Goal: Check status

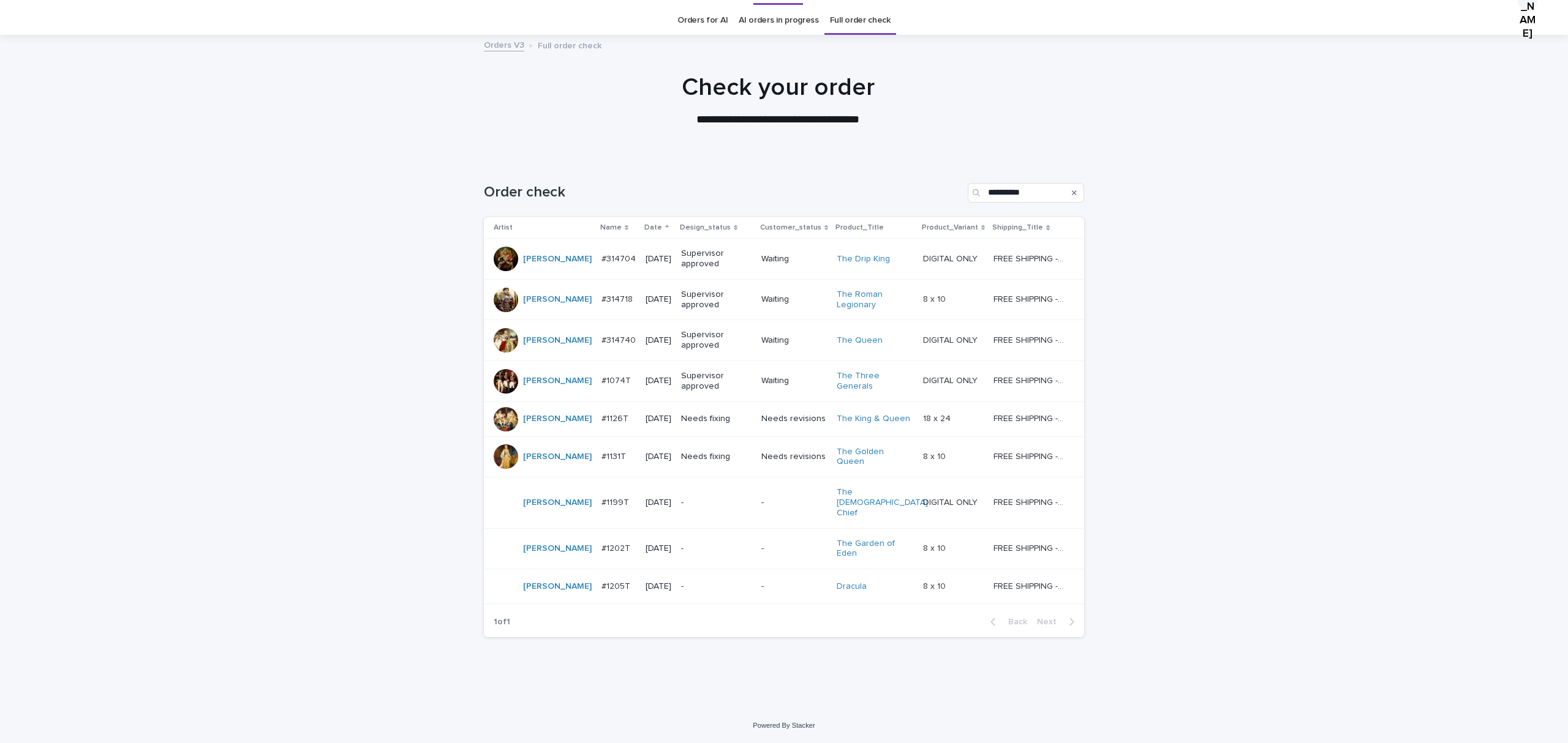
scroll to position [186, 0]
click at [601, 412] on p "#1126T" at bounding box center [616, 418] width 29 height 13
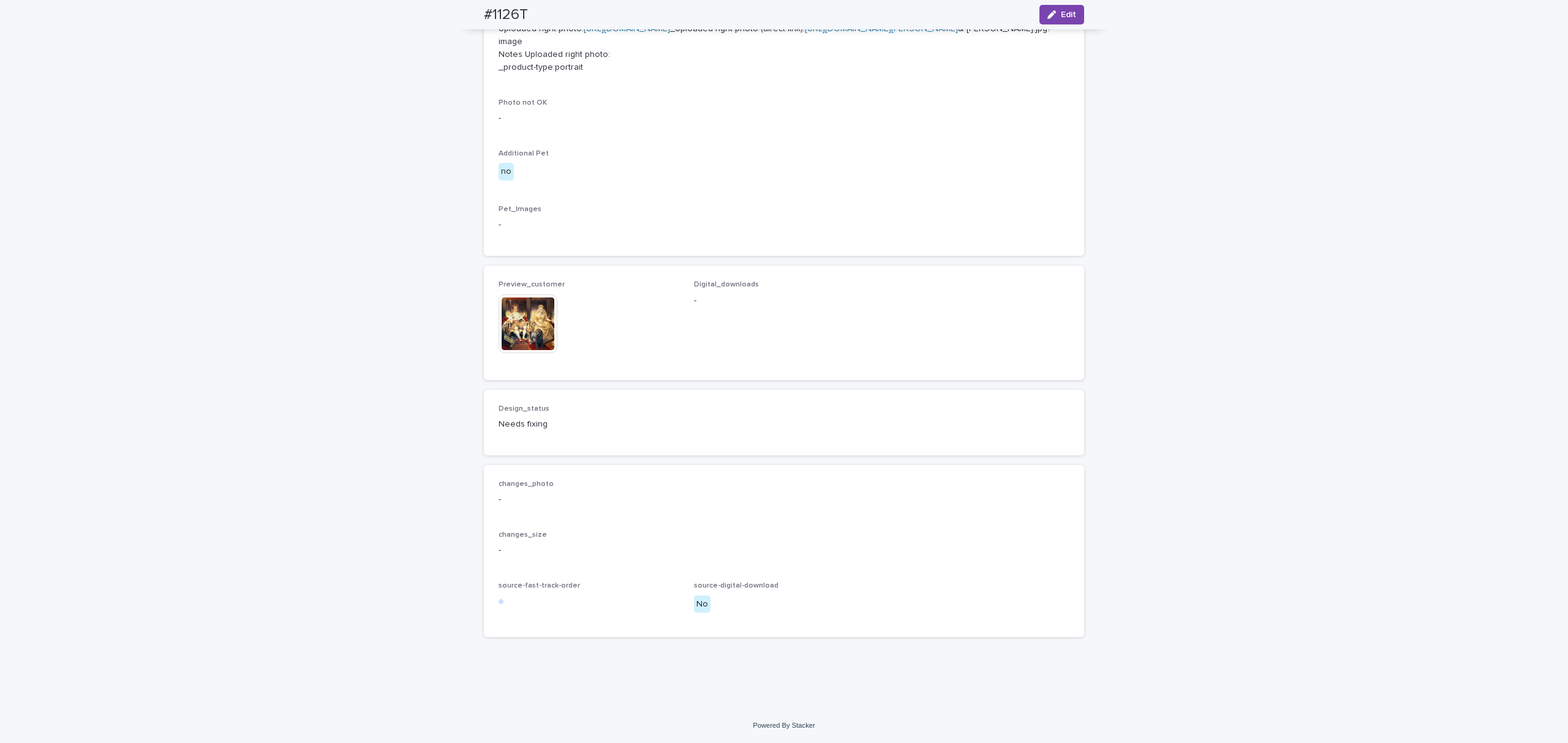
scroll to position [816, 0]
click at [525, 354] on img at bounding box center [527, 324] width 59 height 59
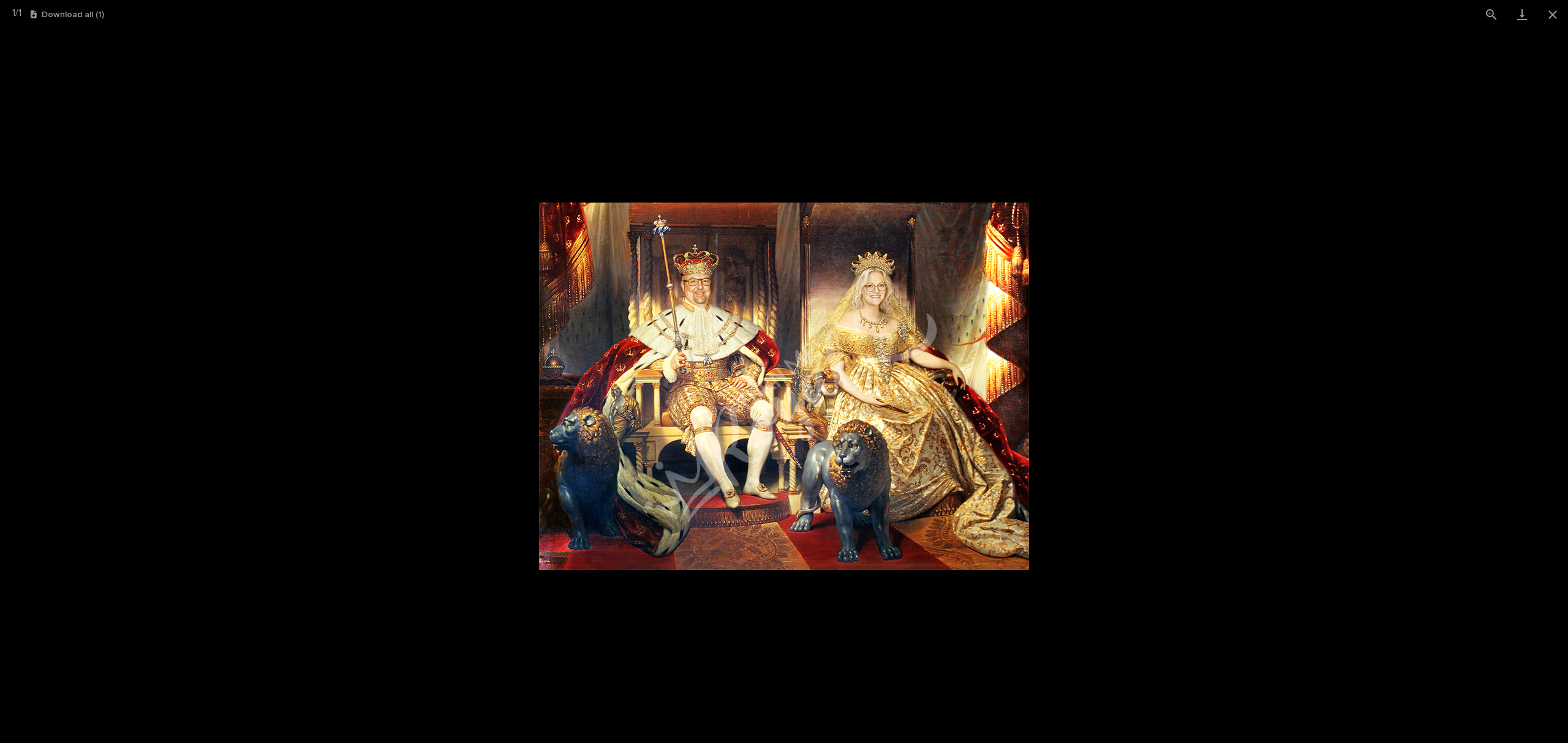
click at [900, 175] on picture at bounding box center [784, 387] width 1568 height 715
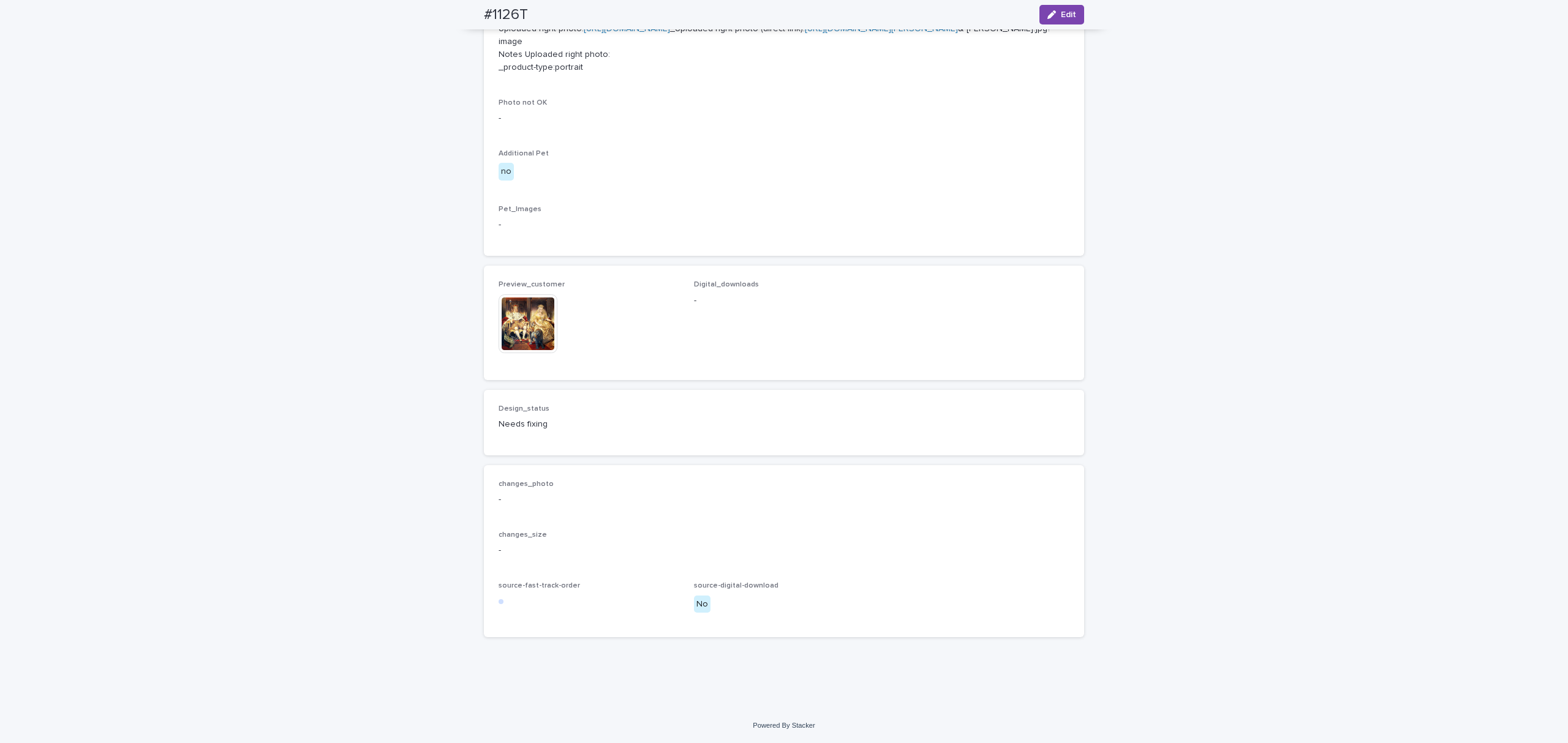
scroll to position [571, 0]
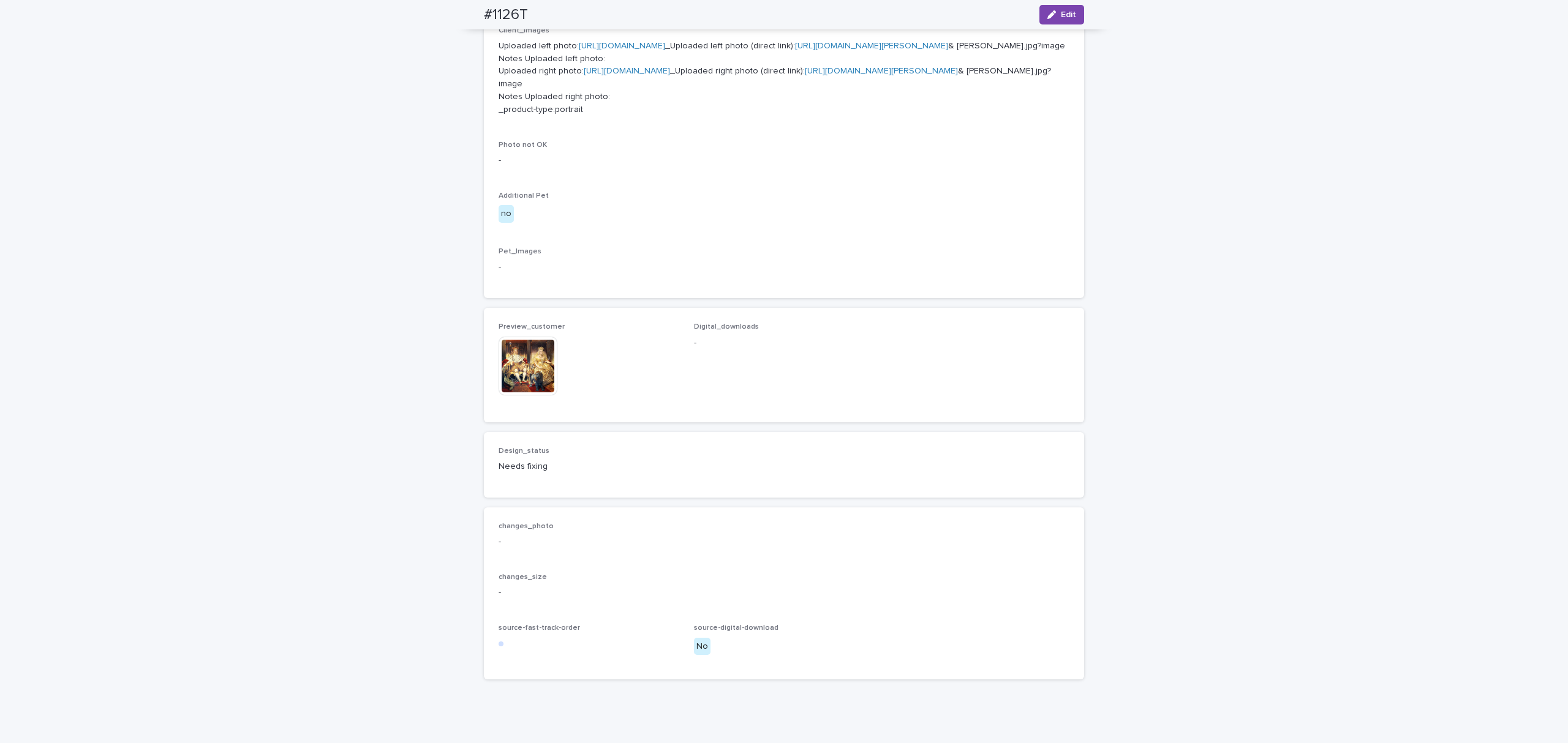
click at [804, 75] on link "[URL][DOMAIN_NAME][PERSON_NAME]" at bounding box center [880, 70] width 153 height 8
click at [665, 51] on link "[URL][DOMAIN_NAME]" at bounding box center [622, 45] width 86 height 8
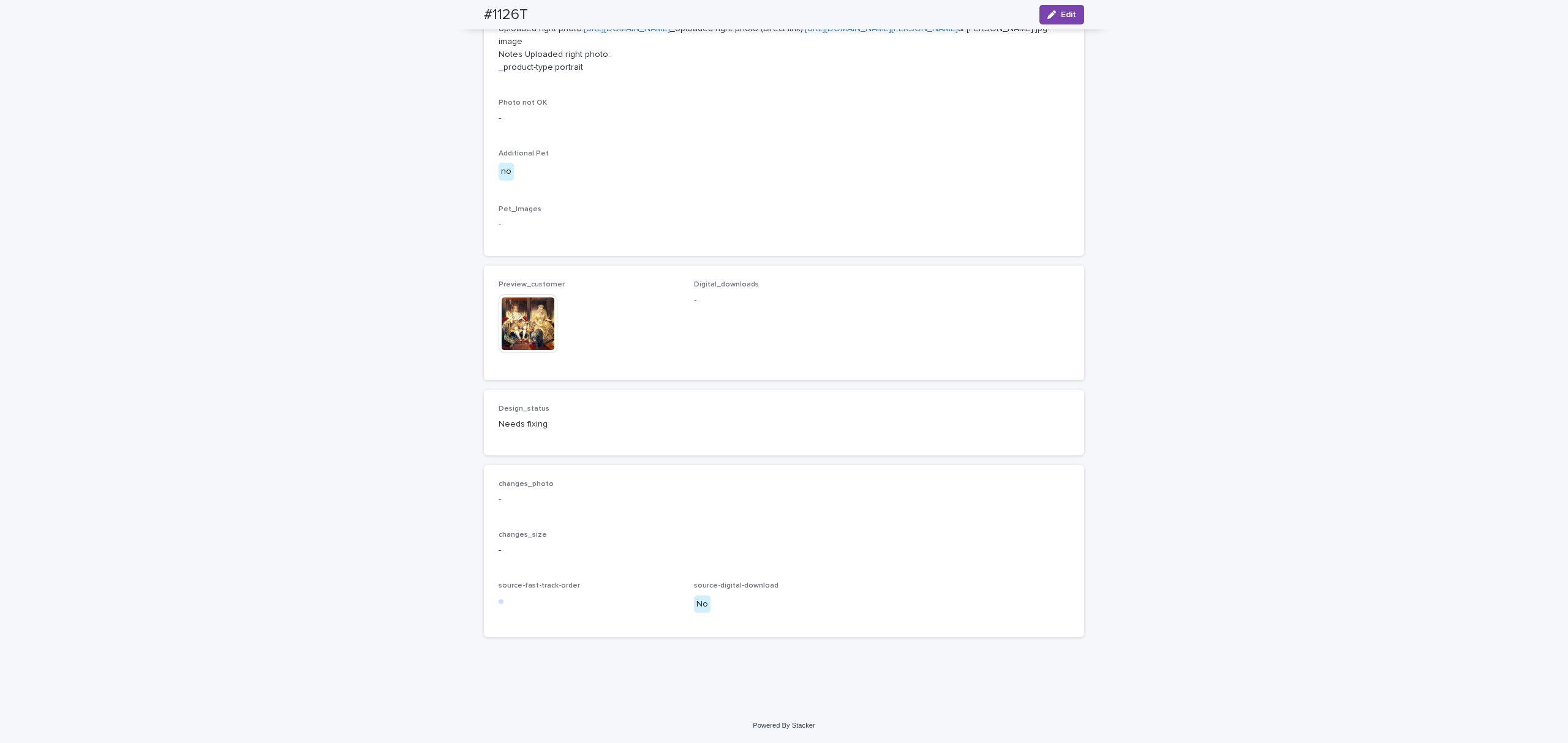
scroll to position [979, 0]
click at [525, 308] on img at bounding box center [527, 324] width 59 height 59
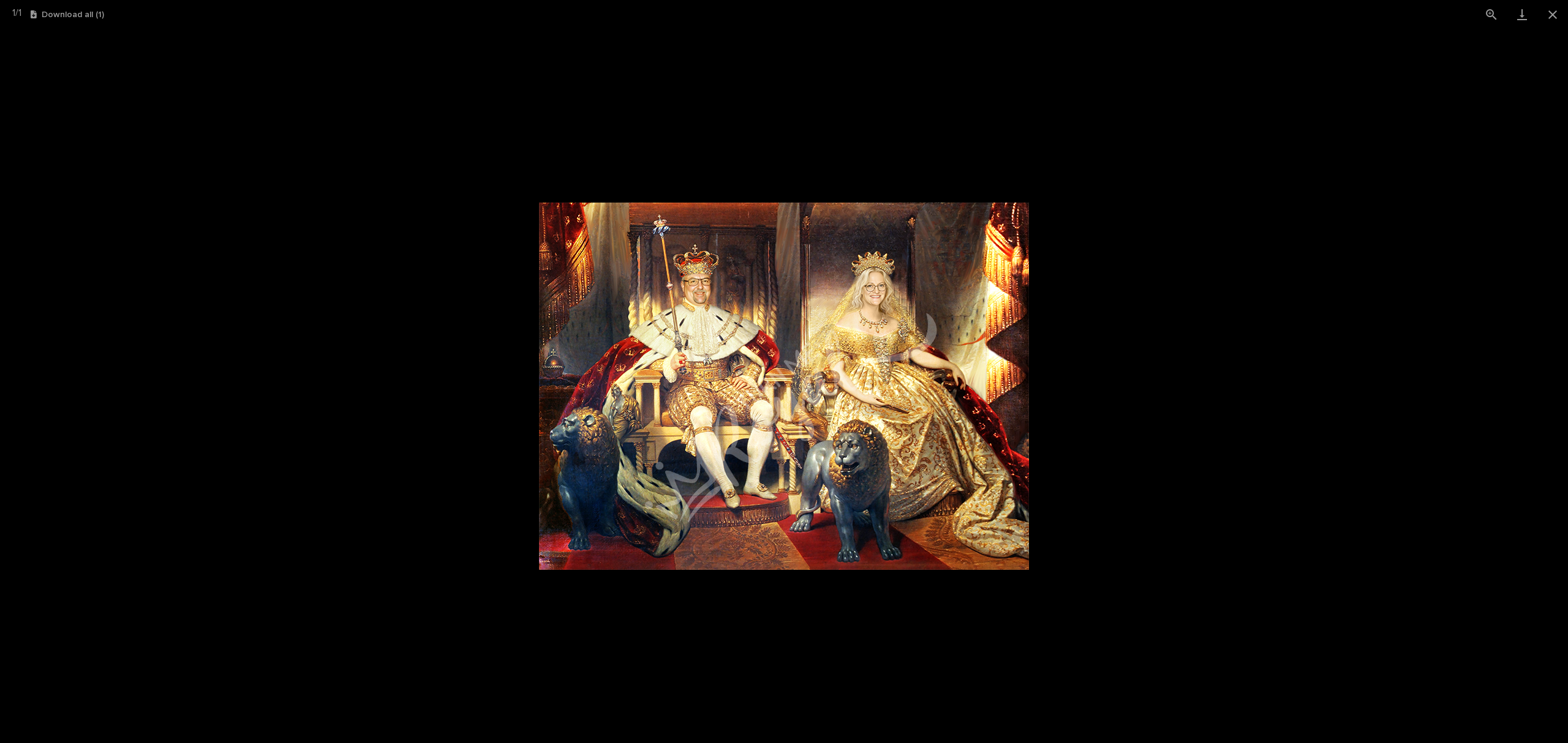
click at [361, 99] on picture at bounding box center [784, 387] width 1568 height 715
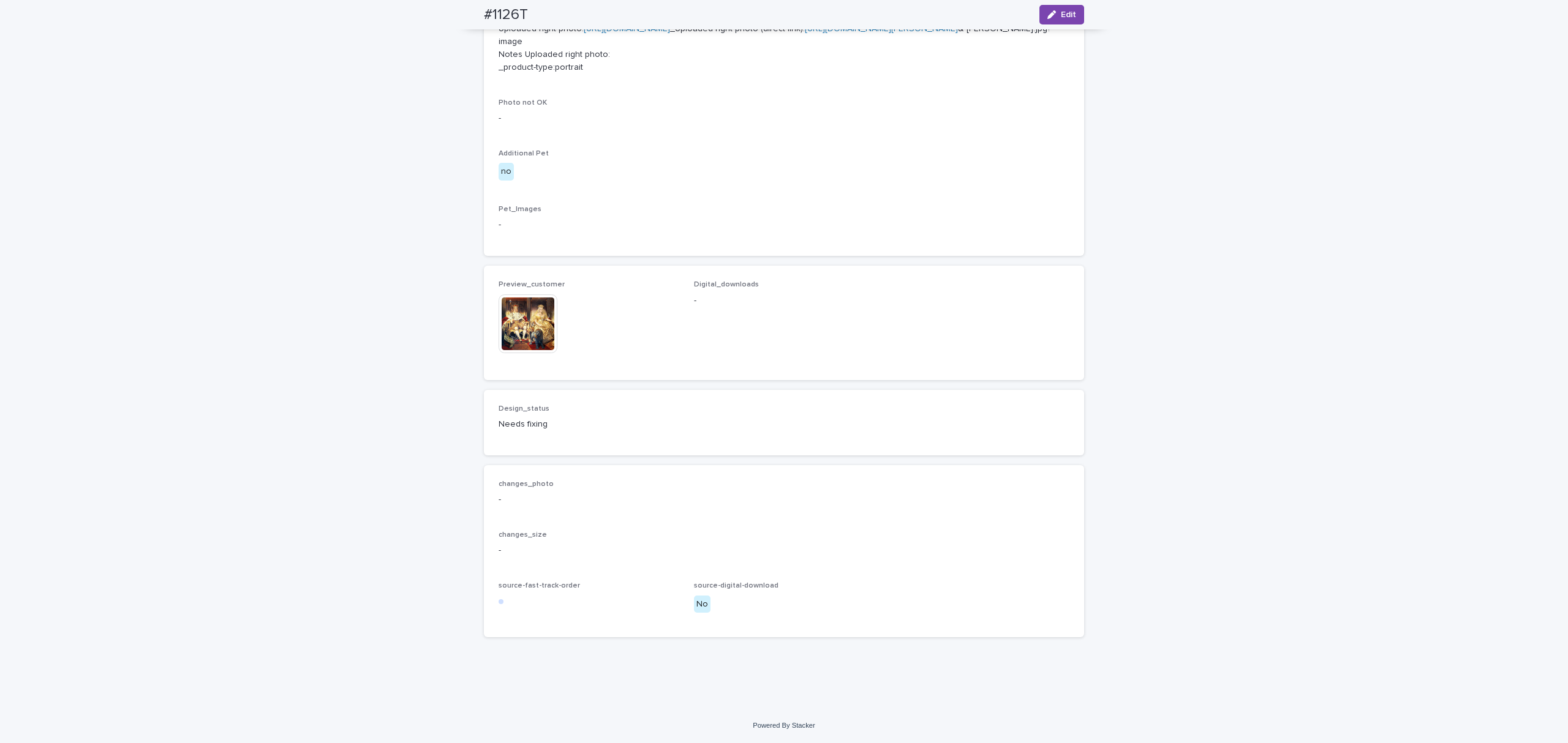
scroll to position [653, 0]
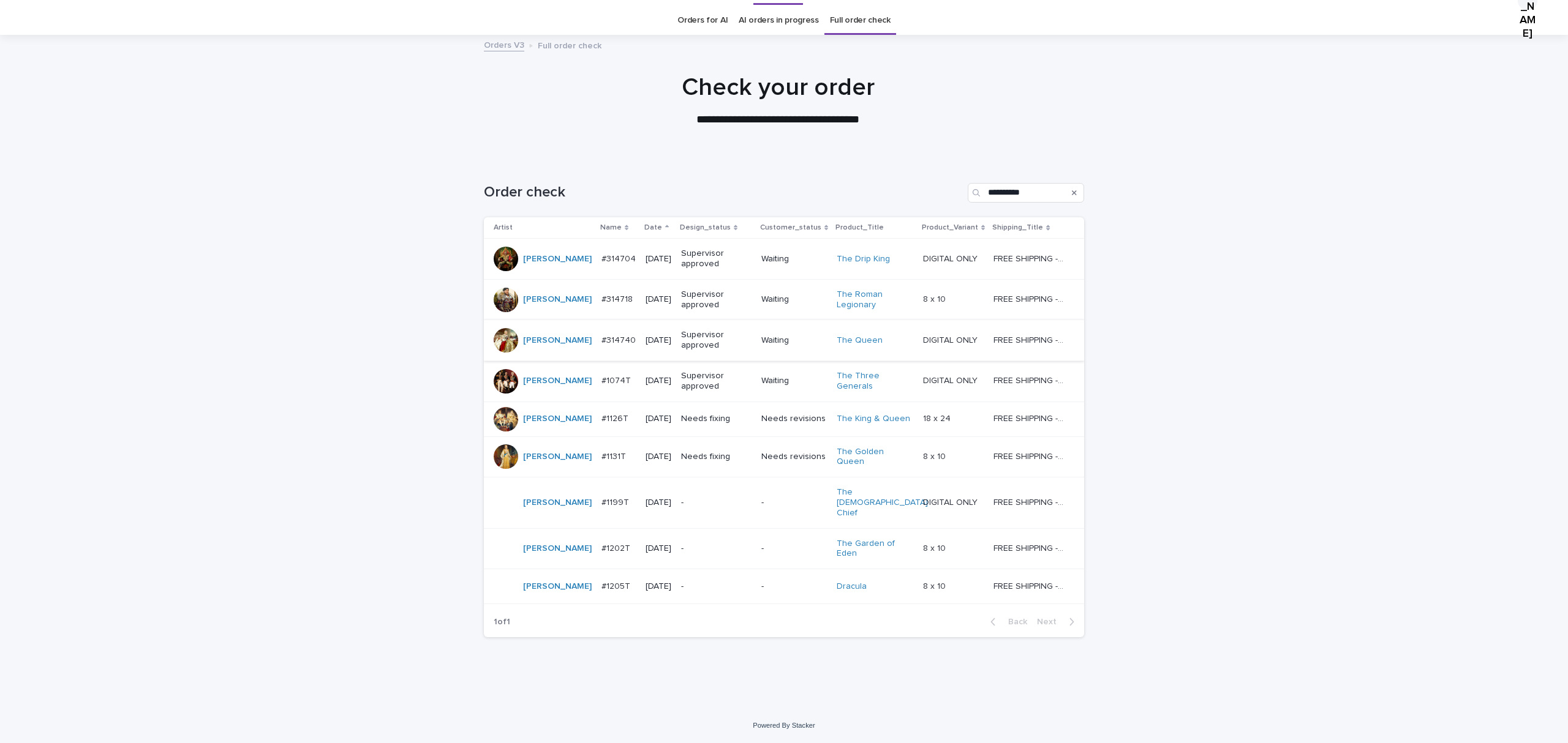
scroll to position [39, 0]
click at [601, 462] on p "#1131T" at bounding box center [615, 456] width 27 height 13
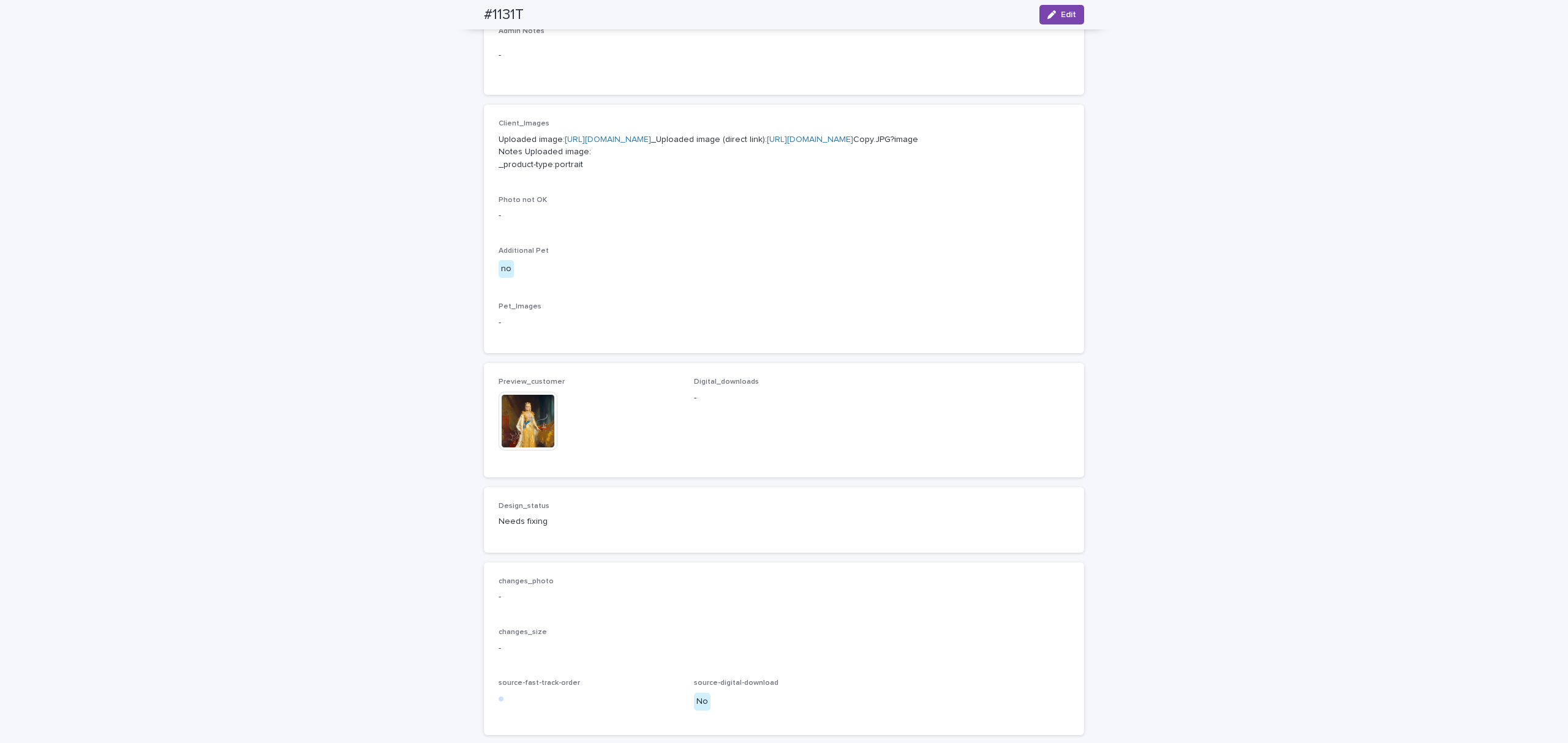
scroll to position [653, 0]
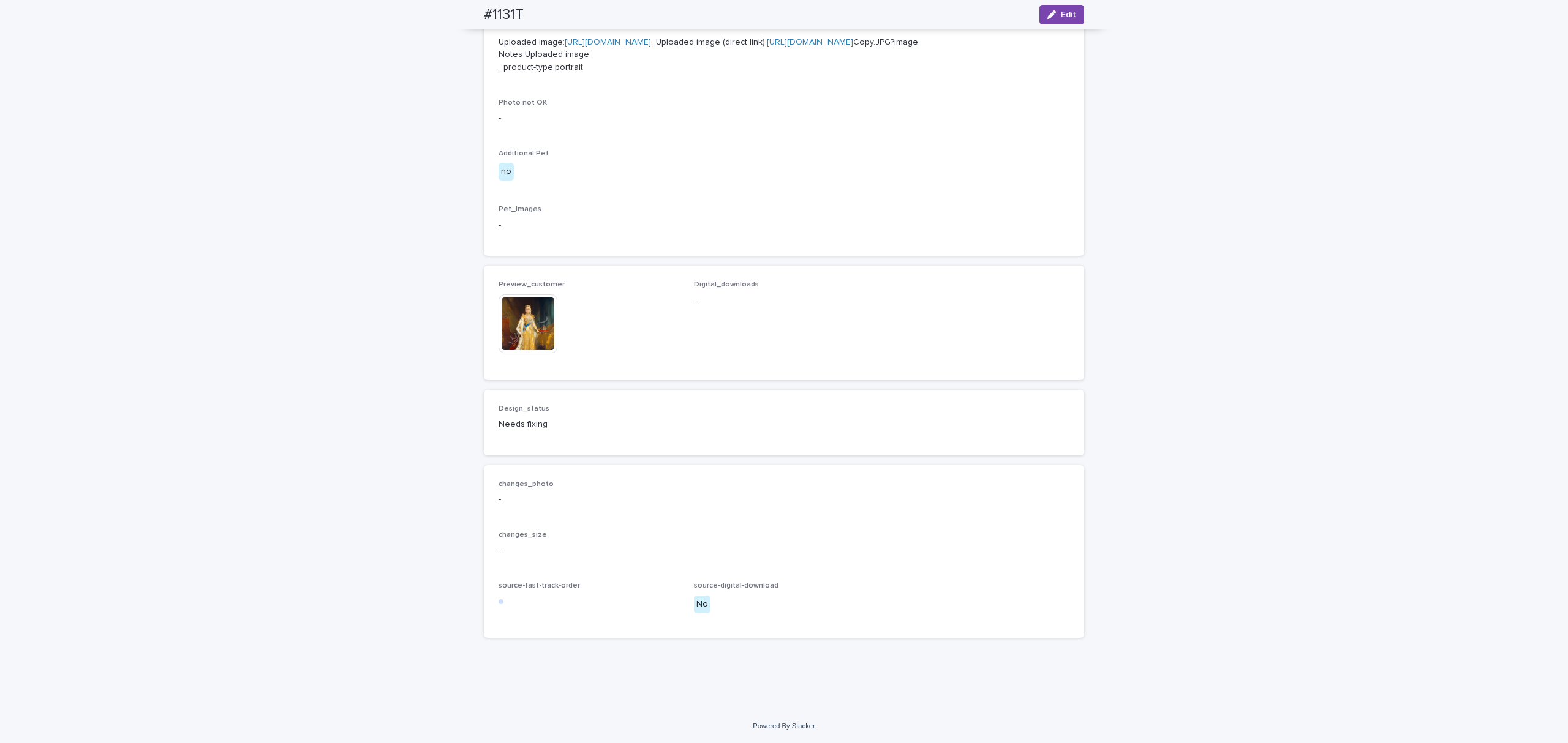
click at [512, 354] on img at bounding box center [527, 324] width 59 height 59
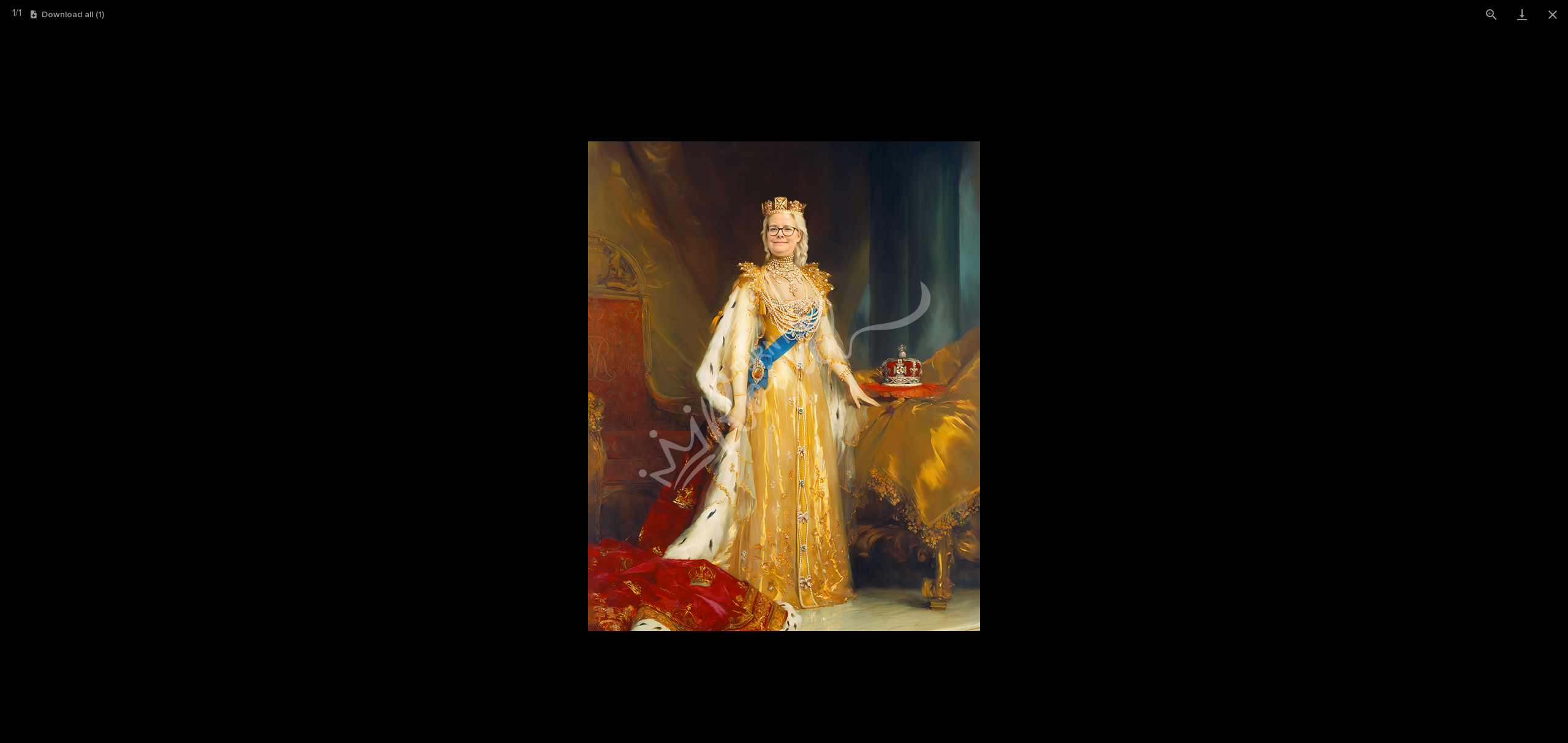
click at [584, 89] on picture at bounding box center [784, 387] width 1568 height 715
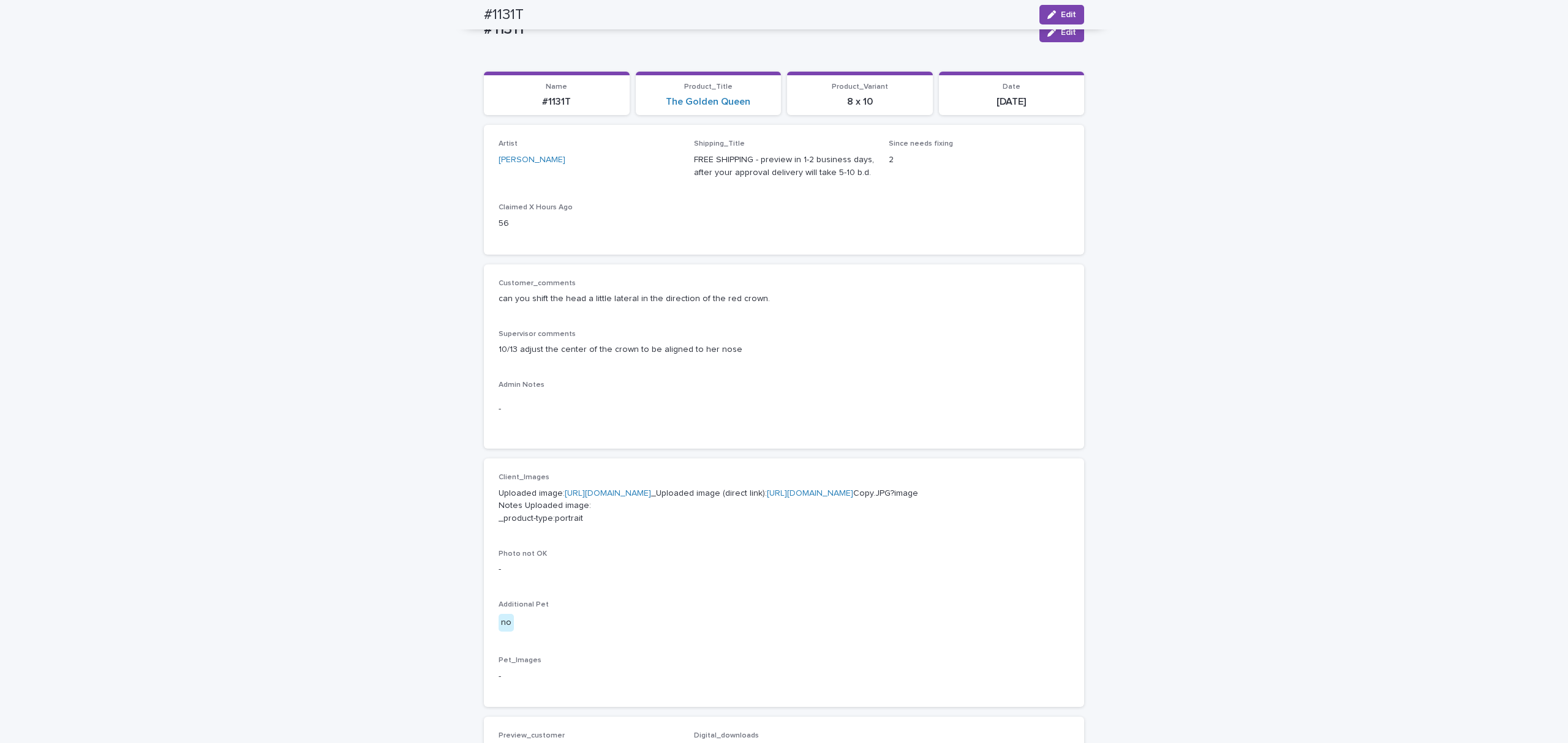
scroll to position [0, 0]
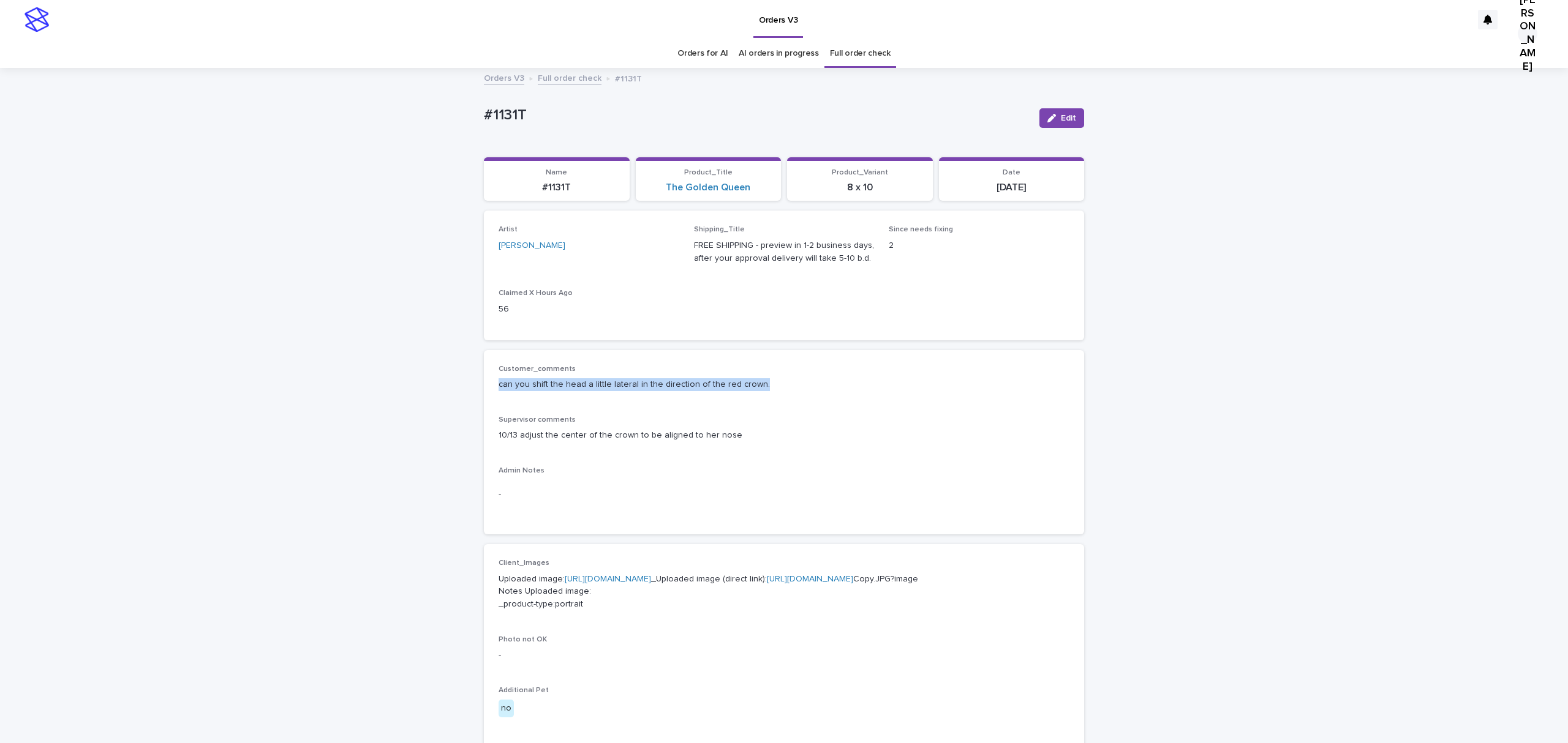
drag, startPoint x: 858, startPoint y: 461, endPoint x: 518, endPoint y: 471, distance: 340.1
click at [495, 468] on div "Customer_comments can you shift the head a little lateral in the direction of t…" at bounding box center [784, 442] width 601 height 185
copy p "can you shift the head a little lateral in the direction of the red crown."
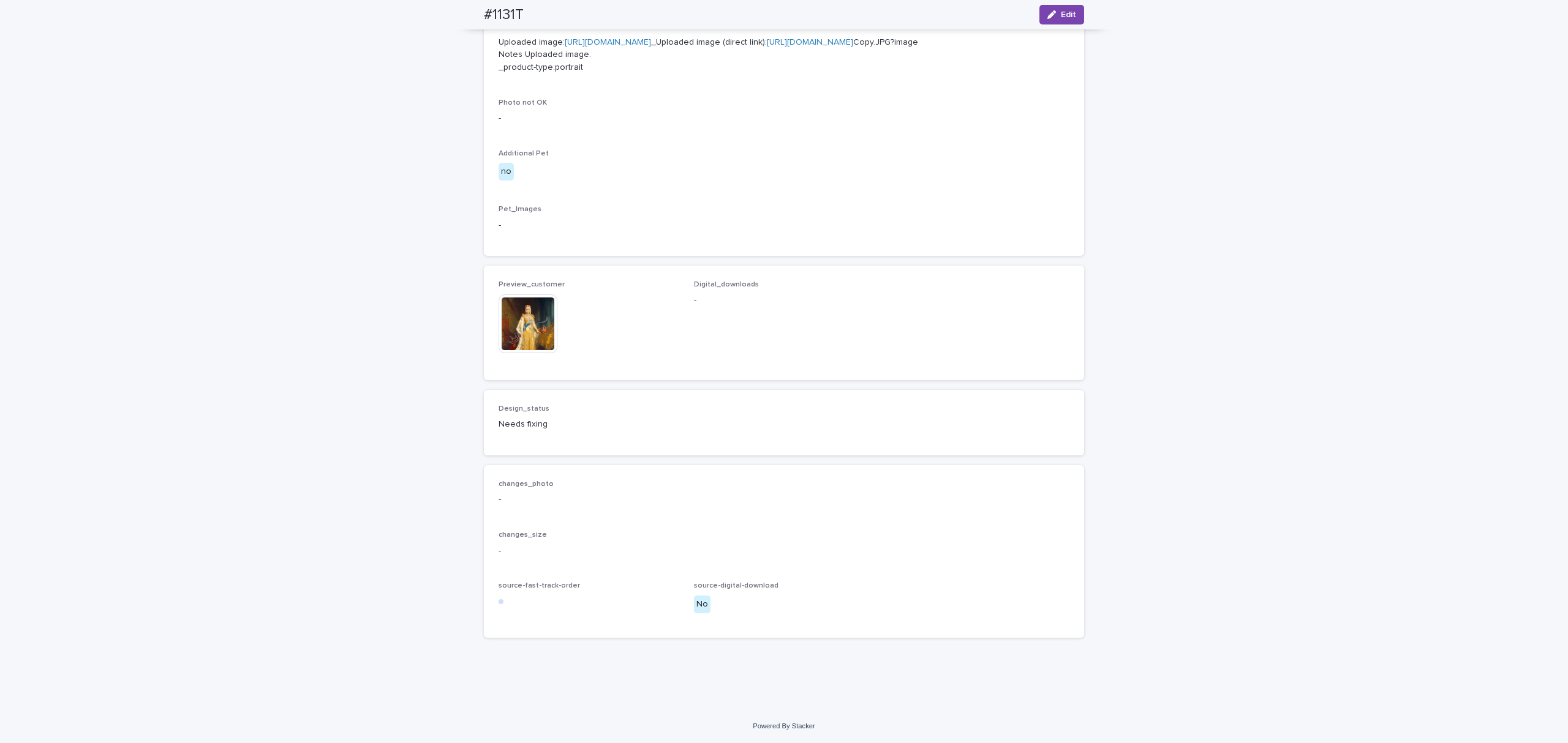
scroll to position [653, 0]
click at [521, 354] on img at bounding box center [527, 324] width 59 height 59
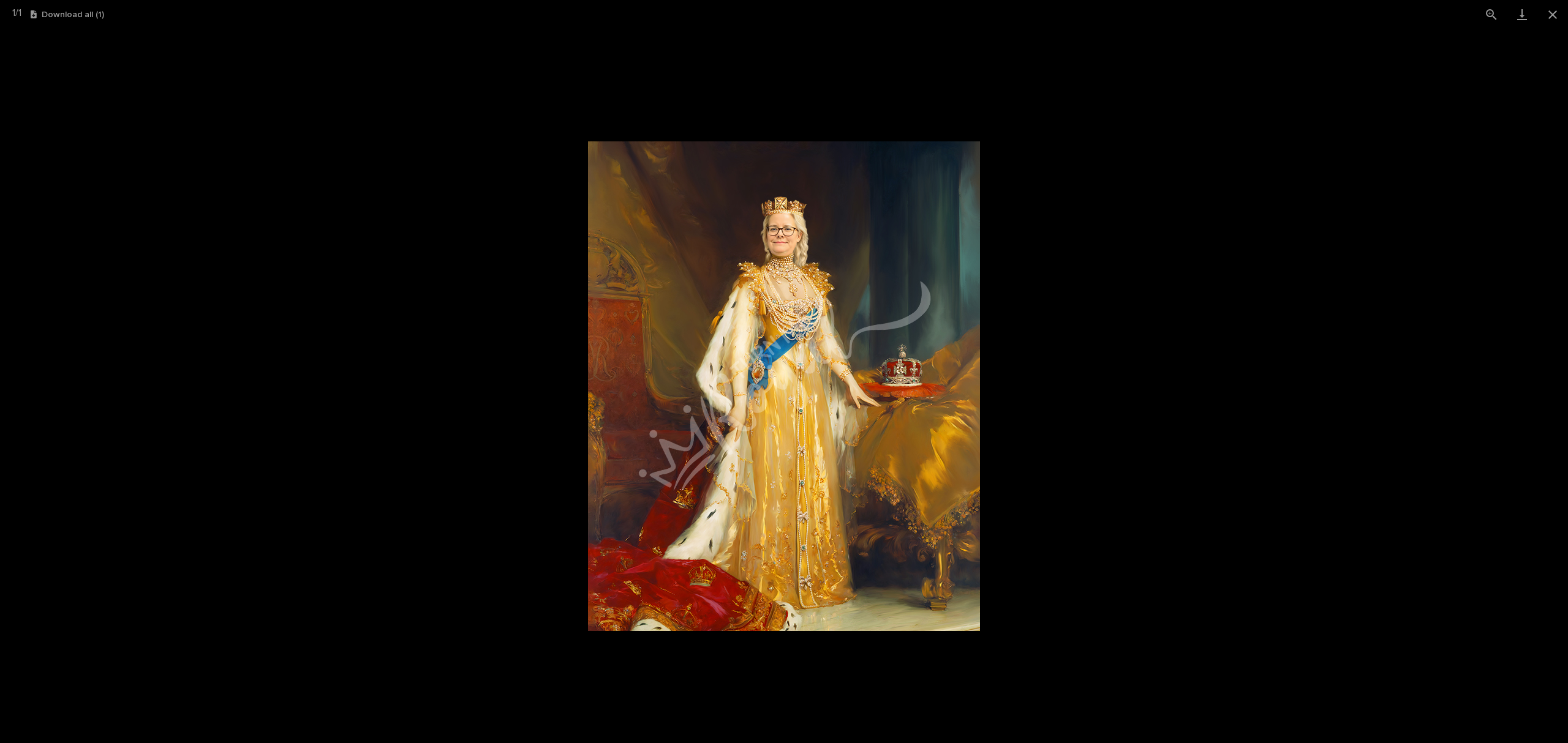
click at [547, 86] on picture at bounding box center [784, 387] width 1568 height 715
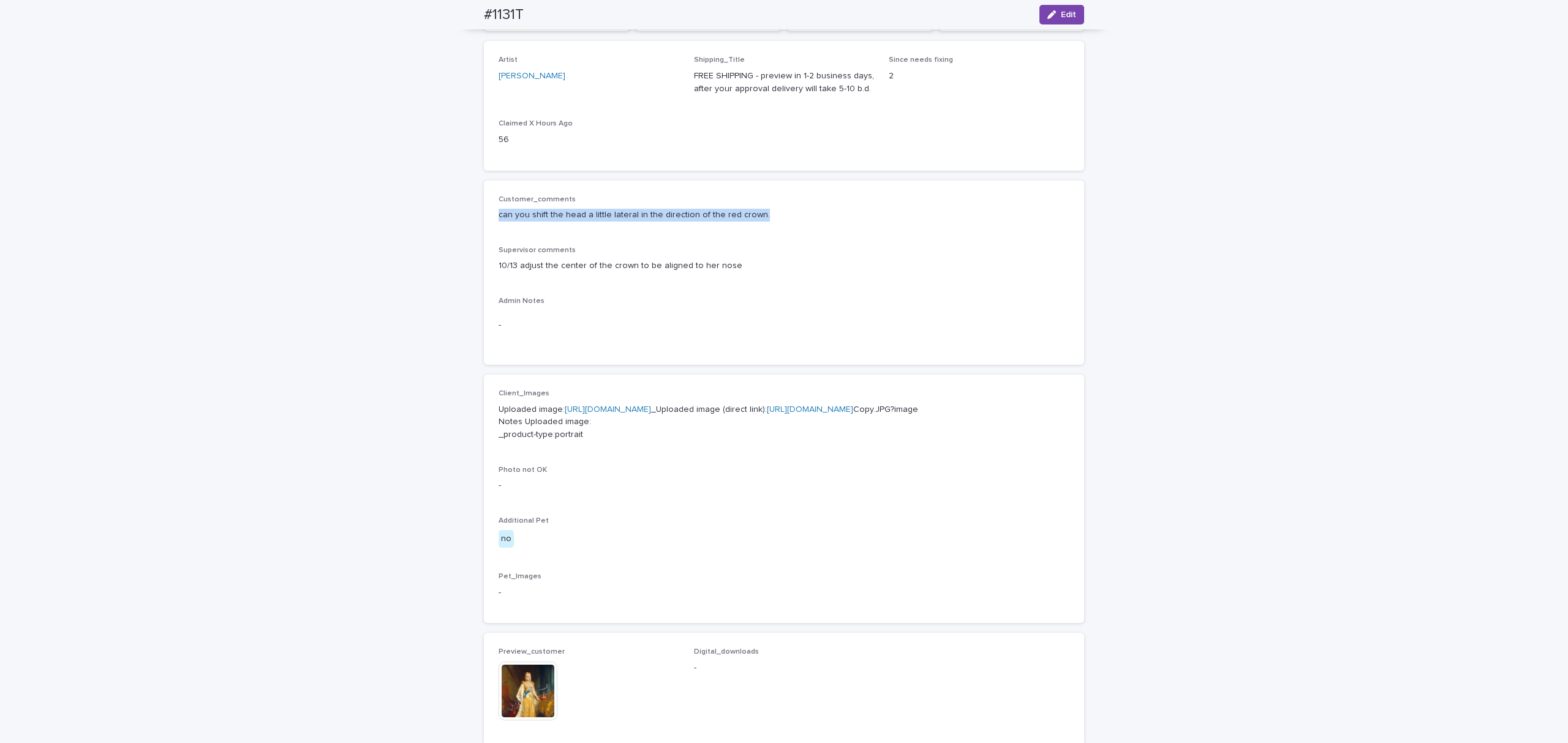
scroll to position [163, 0]
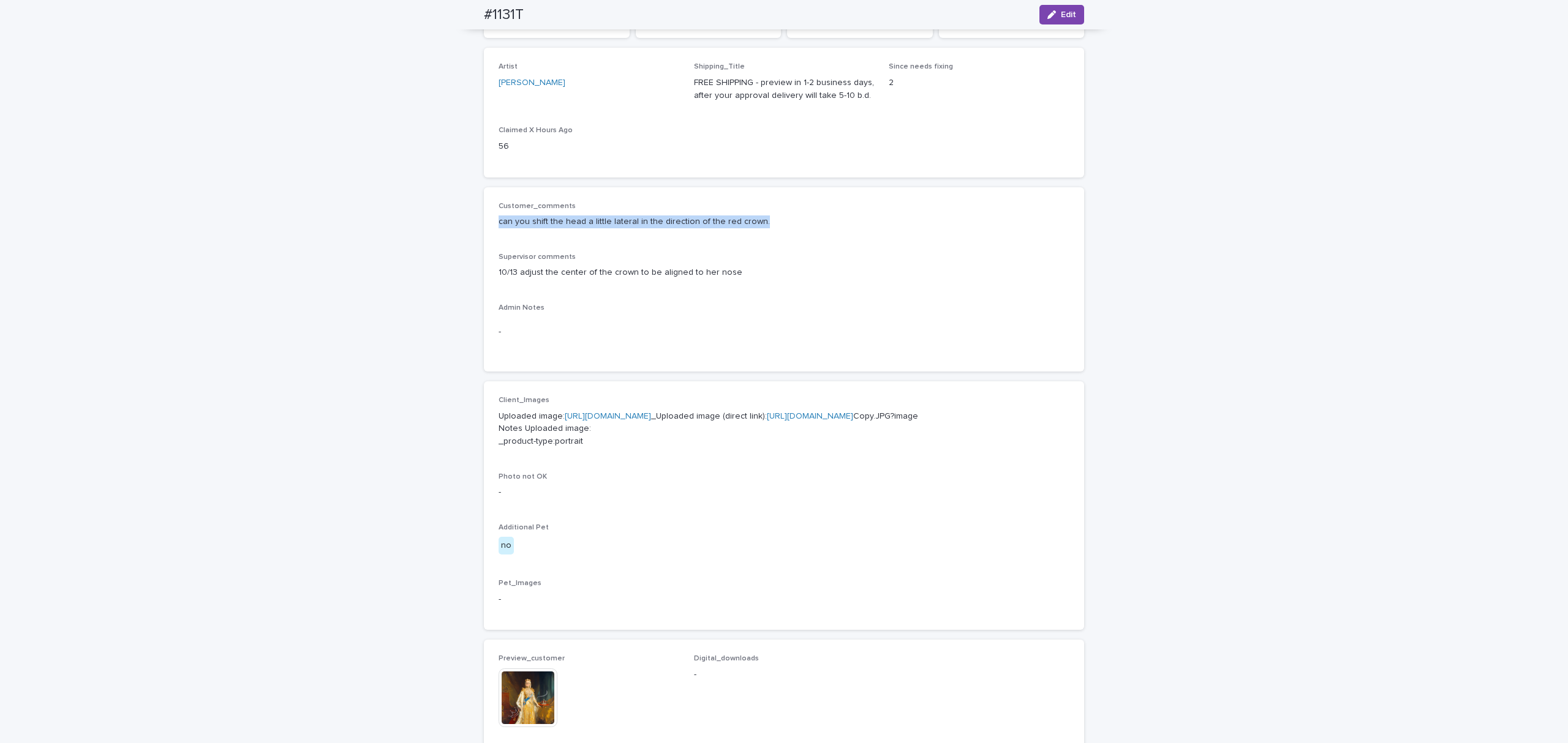
click at [888, 326] on div "Customer_comments can you shift the head a little lateral in the direction of t…" at bounding box center [784, 280] width 571 height 156
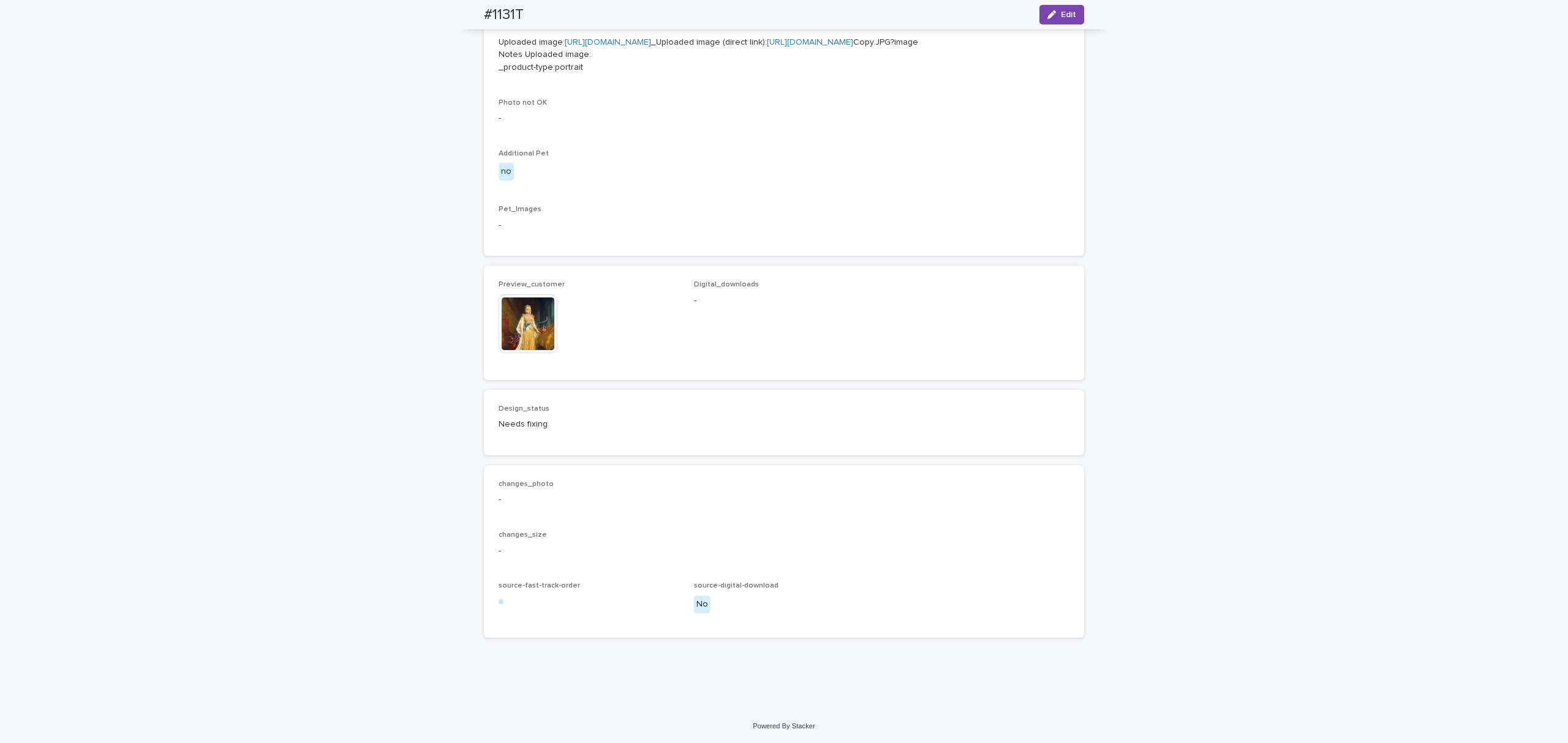
scroll to position [735, 0]
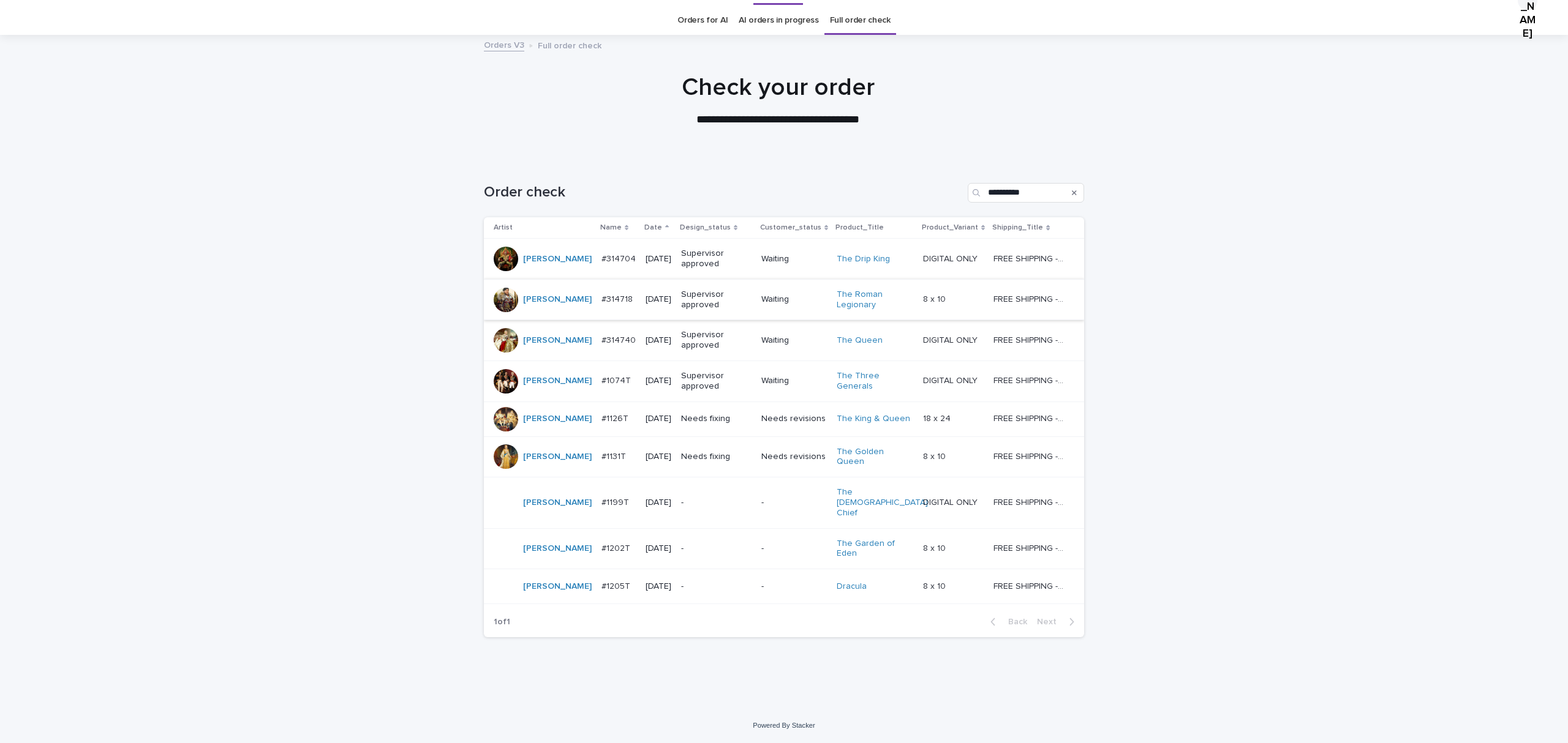
scroll to position [186, 0]
click at [605, 541] on p "#1202T" at bounding box center [617, 548] width 31 height 13
